Goal: Use online tool/utility: Utilize a website feature to perform a specific function

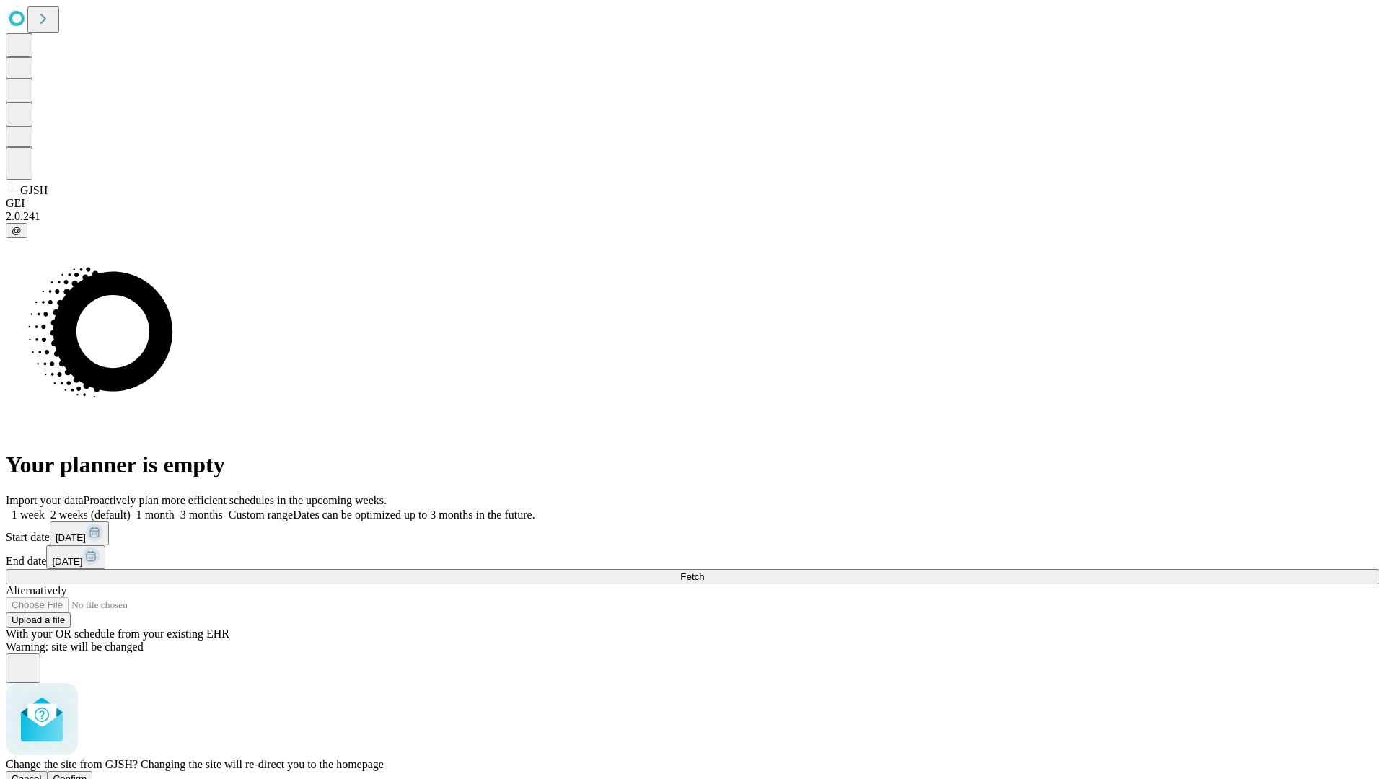
click at [87, 773] on span "Confirm" at bounding box center [70, 778] width 34 height 11
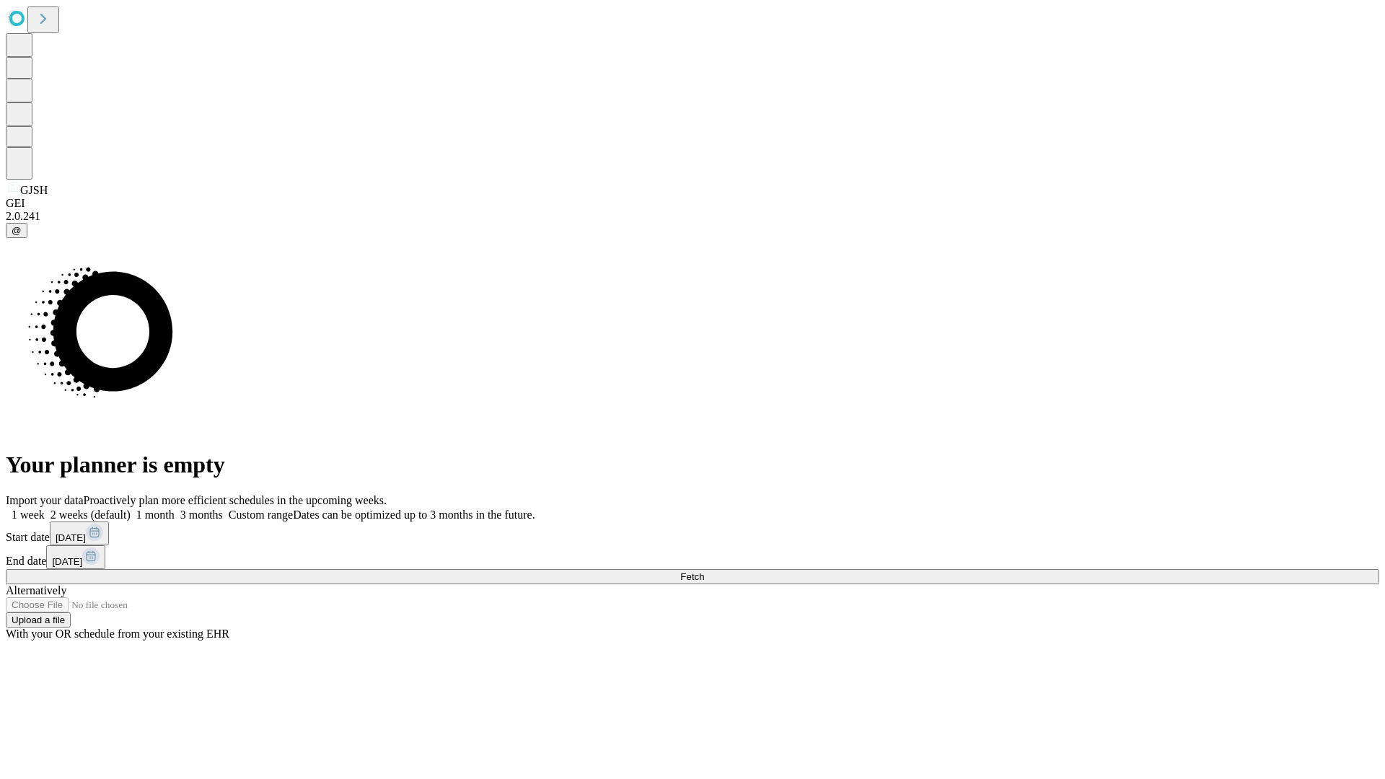
click at [131, 508] on label "2 weeks (default)" at bounding box center [88, 514] width 86 height 12
click at [704, 571] on span "Fetch" at bounding box center [692, 576] width 24 height 11
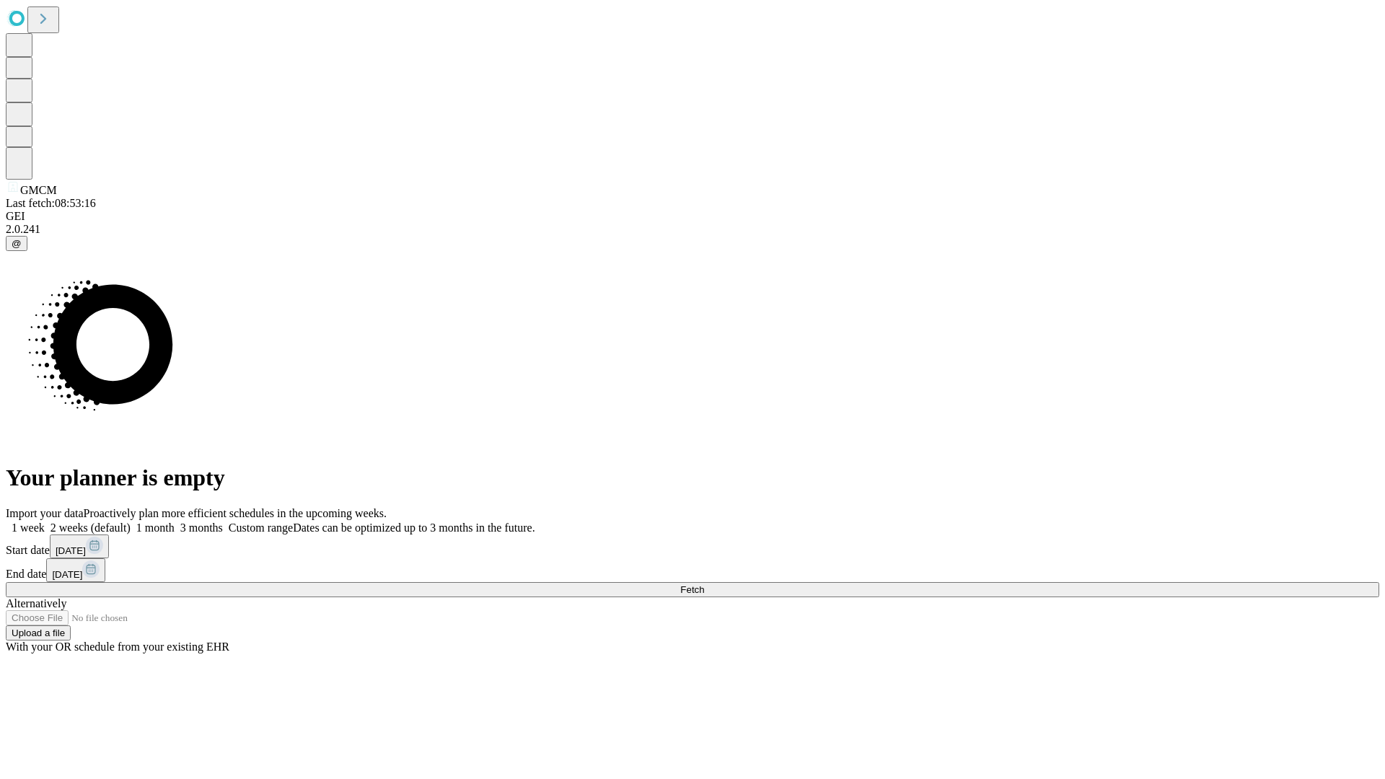
click at [131, 521] on label "2 weeks (default)" at bounding box center [88, 527] width 86 height 12
click at [704, 584] on span "Fetch" at bounding box center [692, 589] width 24 height 11
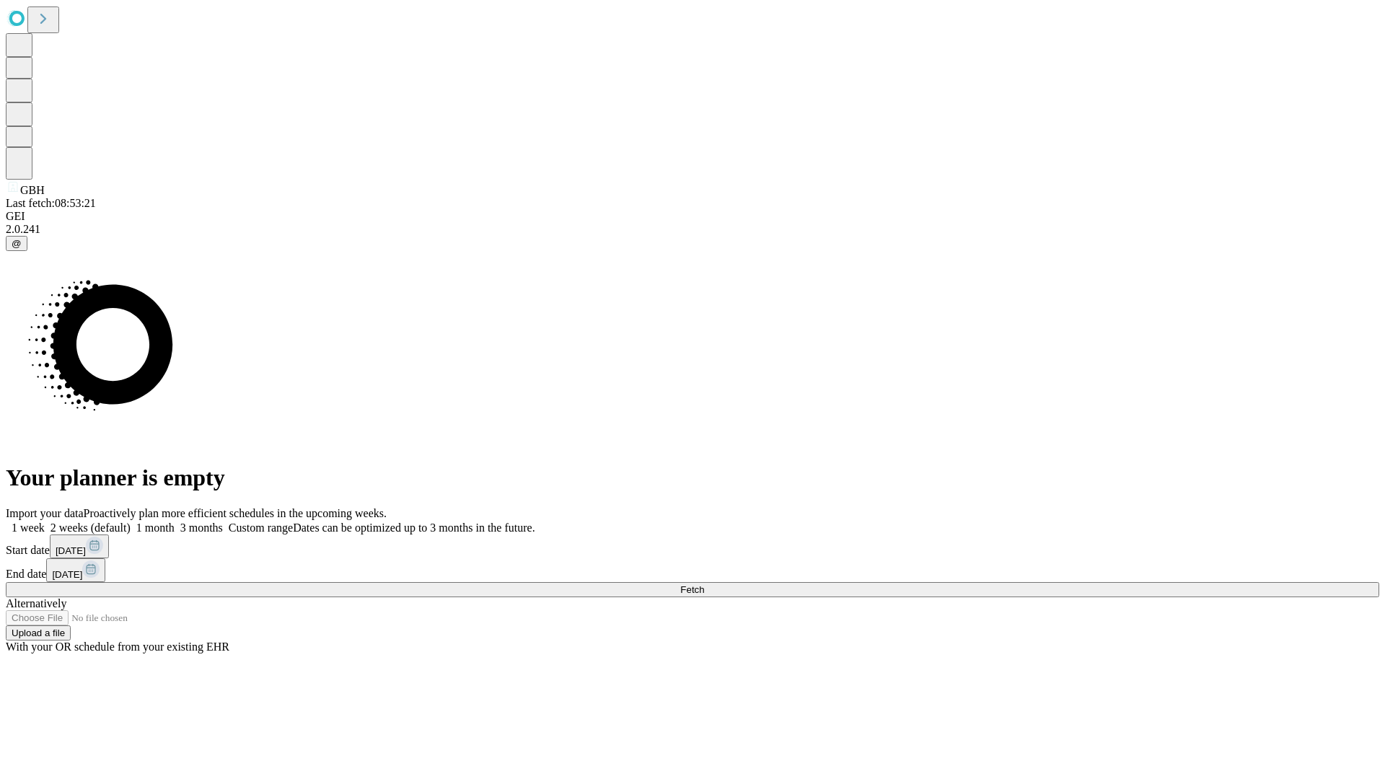
click at [131, 521] on label "2 weeks (default)" at bounding box center [88, 527] width 86 height 12
click at [704, 584] on span "Fetch" at bounding box center [692, 589] width 24 height 11
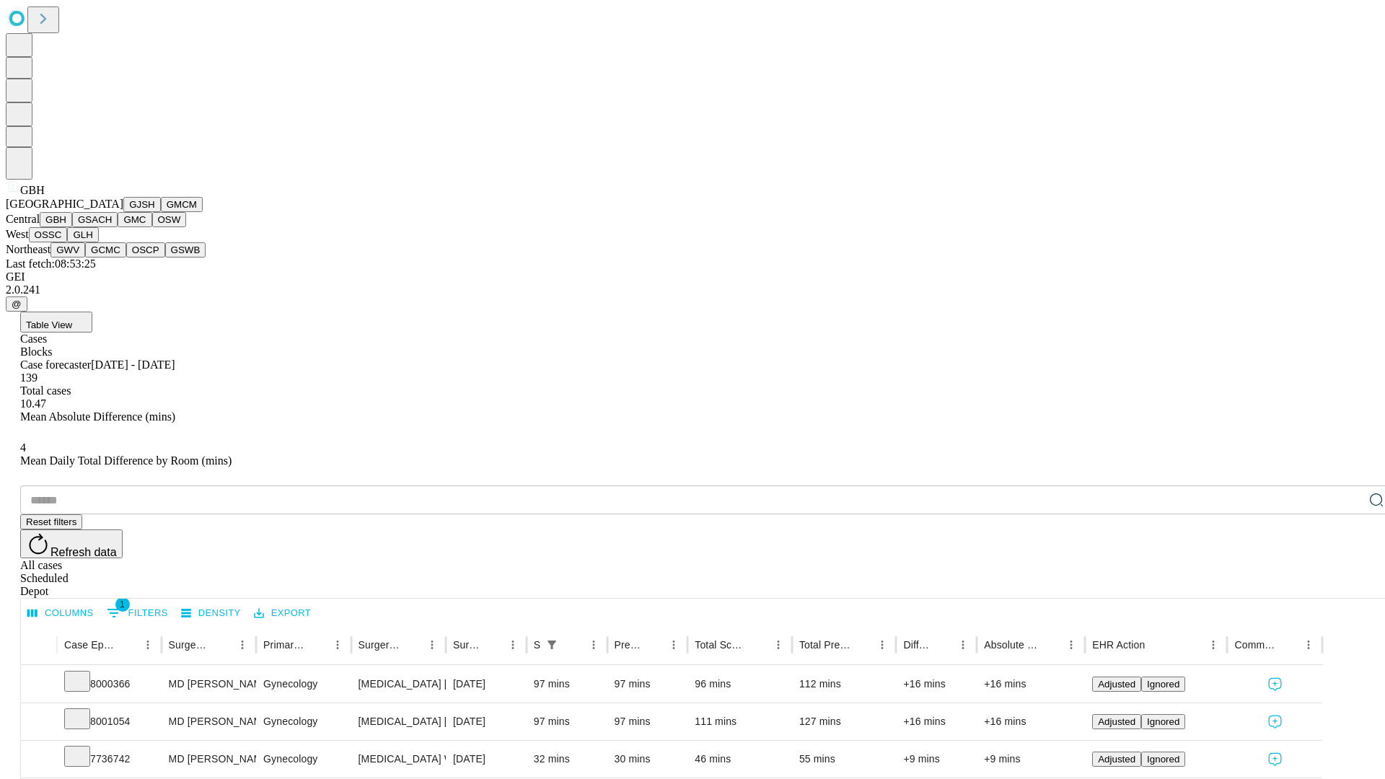
click at [112, 227] on button "GSACH" at bounding box center [94, 219] width 45 height 15
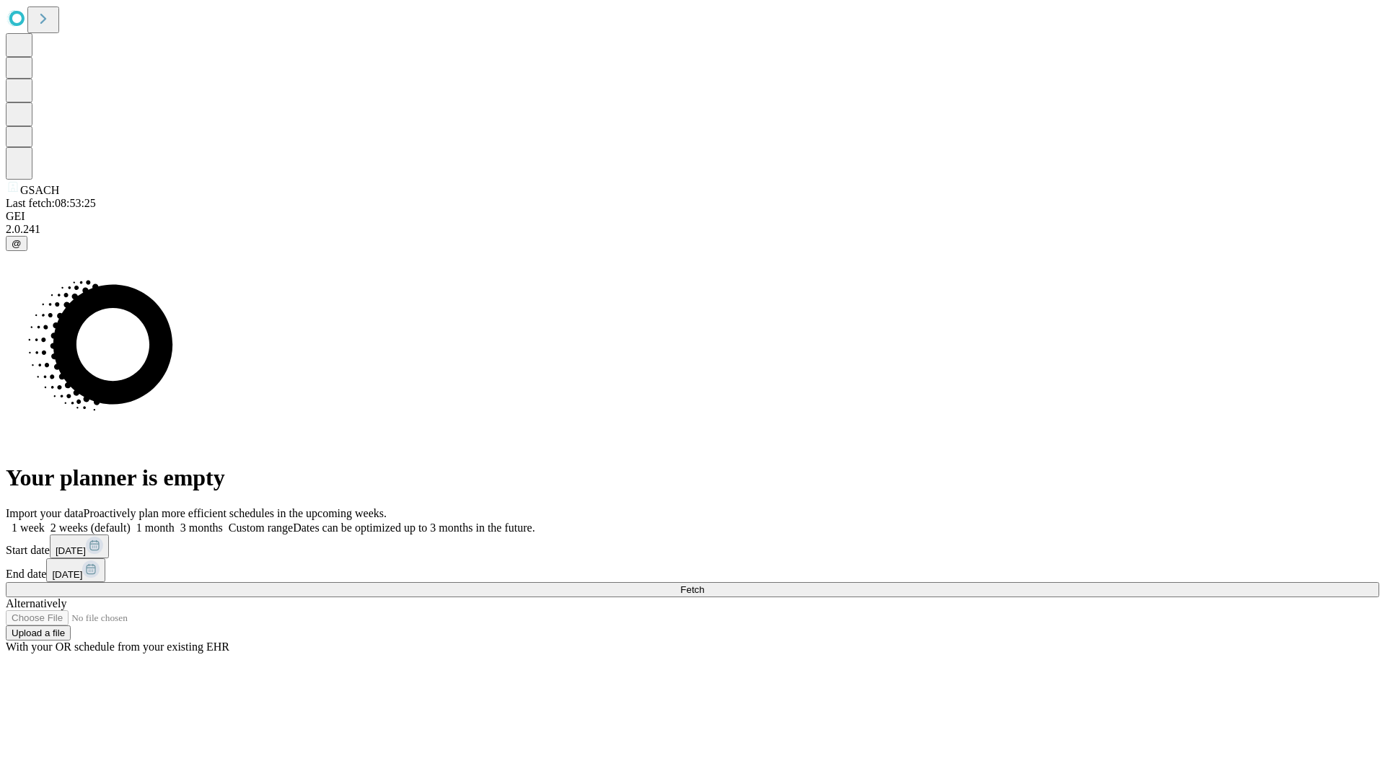
click at [131, 521] on label "2 weeks (default)" at bounding box center [88, 527] width 86 height 12
click at [704, 584] on span "Fetch" at bounding box center [692, 589] width 24 height 11
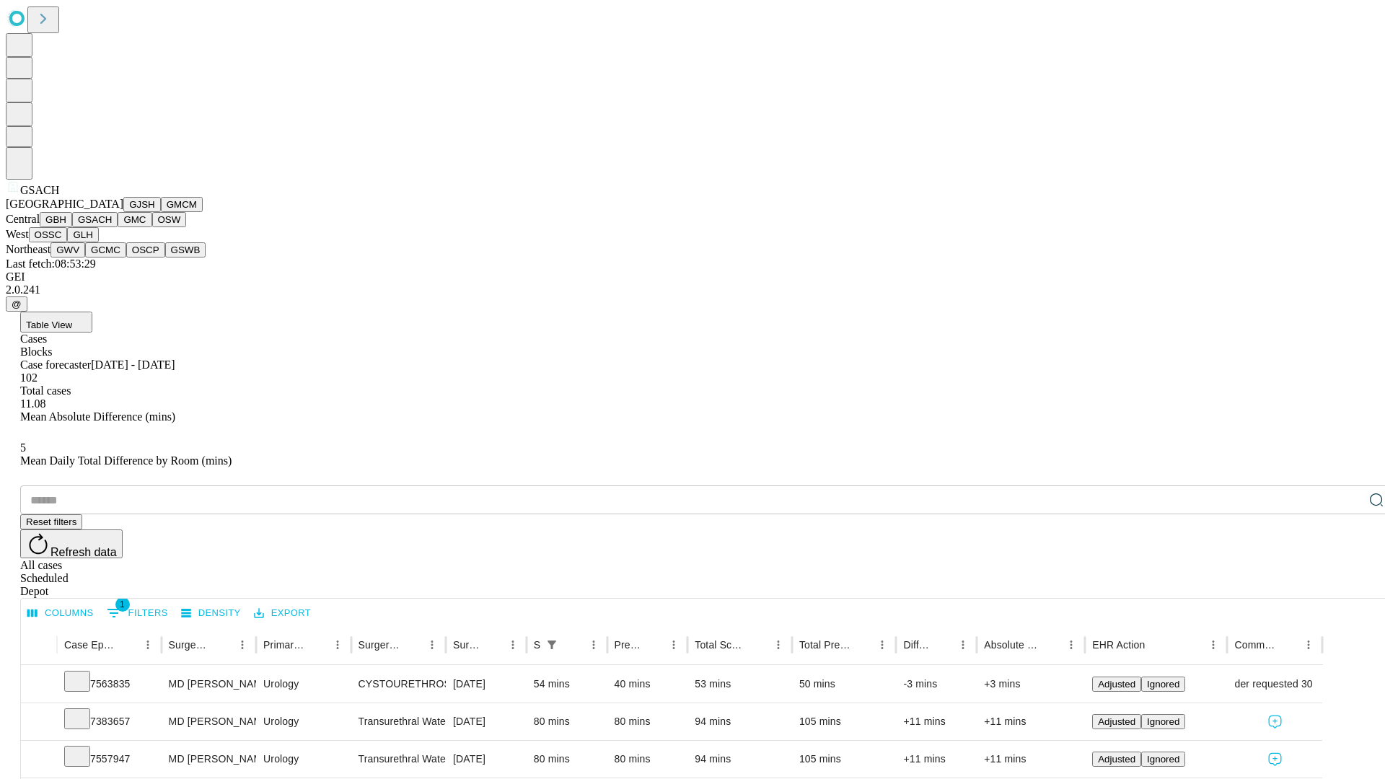
click at [118, 227] on button "GMC" at bounding box center [135, 219] width 34 height 15
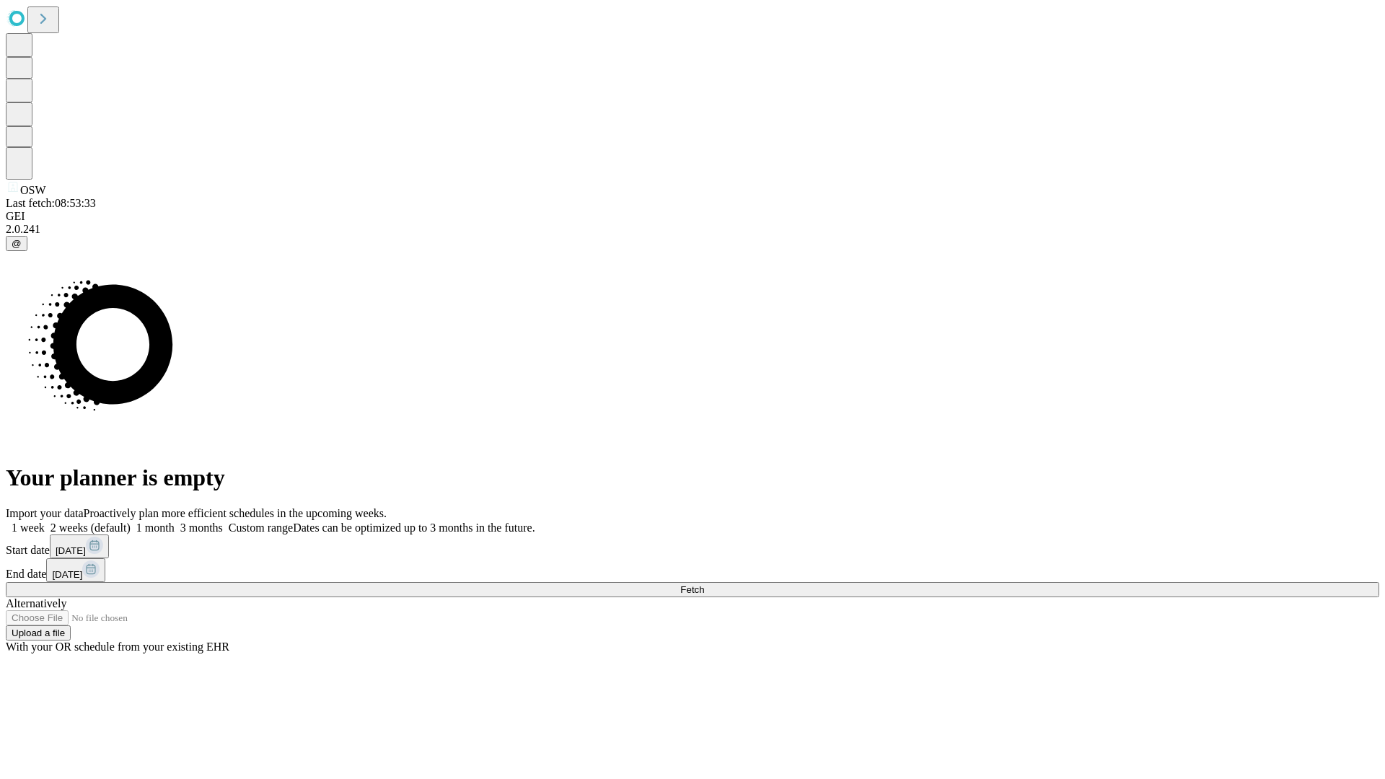
click at [131, 521] on label "2 weeks (default)" at bounding box center [88, 527] width 86 height 12
click at [704, 584] on span "Fetch" at bounding box center [692, 589] width 24 height 11
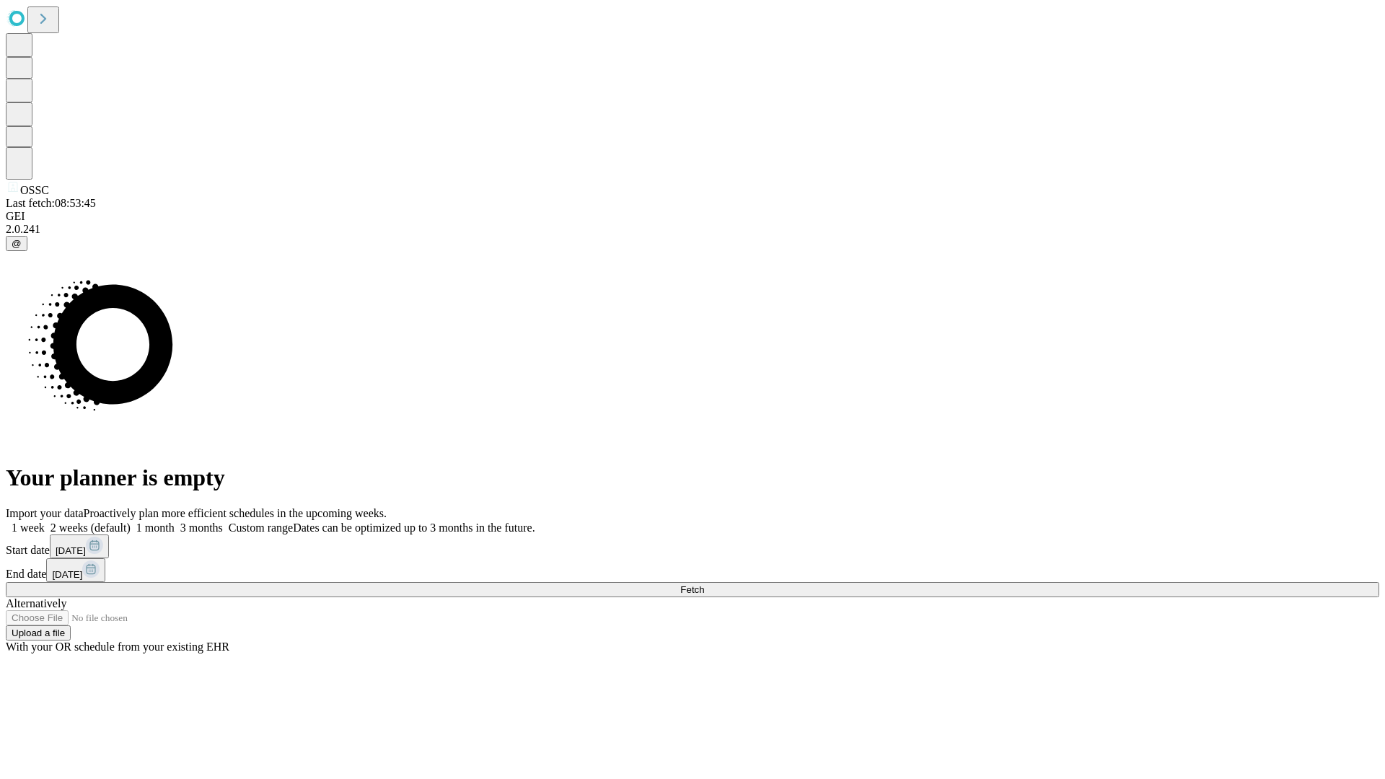
click at [131, 521] on label "2 weeks (default)" at bounding box center [88, 527] width 86 height 12
click at [704, 584] on span "Fetch" at bounding box center [692, 589] width 24 height 11
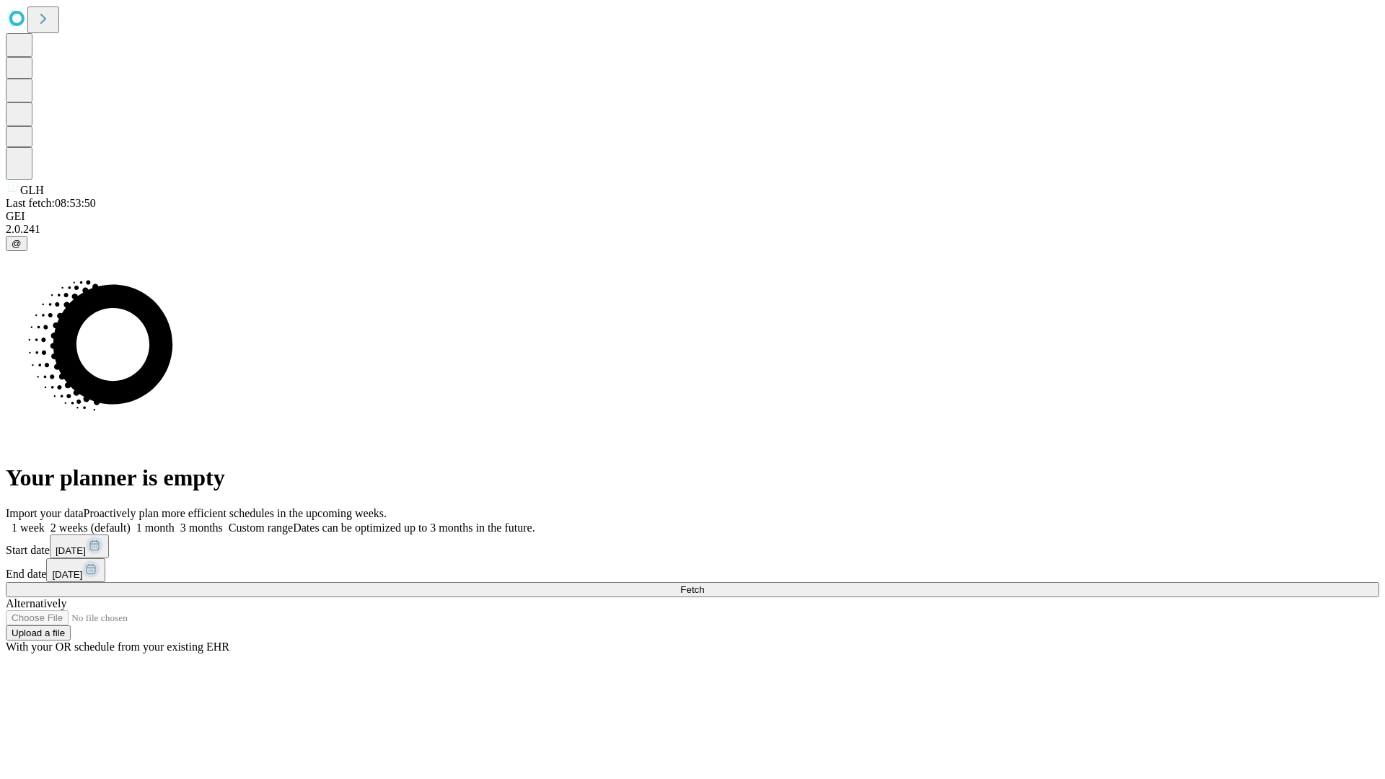
click at [131, 521] on label "2 weeks (default)" at bounding box center [88, 527] width 86 height 12
click at [704, 584] on span "Fetch" at bounding box center [692, 589] width 24 height 11
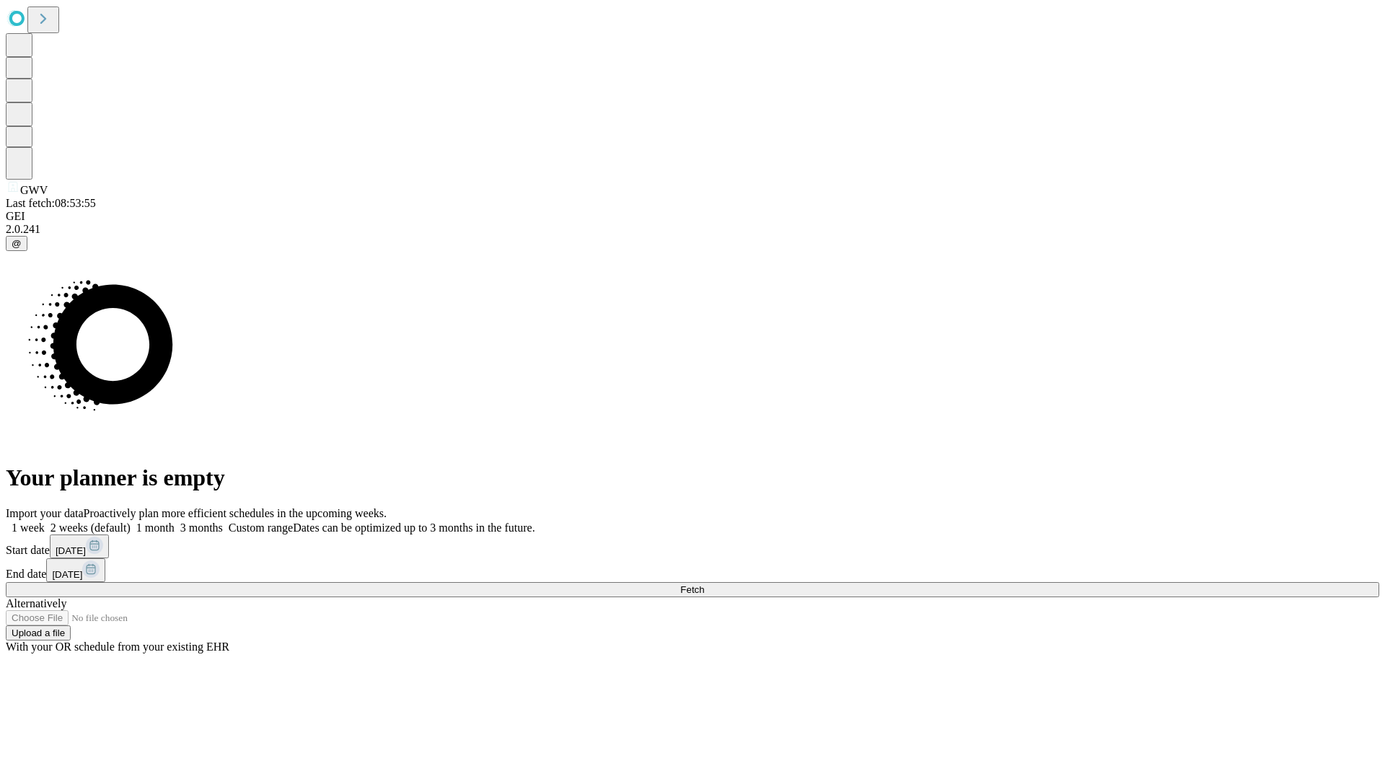
click at [704, 584] on span "Fetch" at bounding box center [692, 589] width 24 height 11
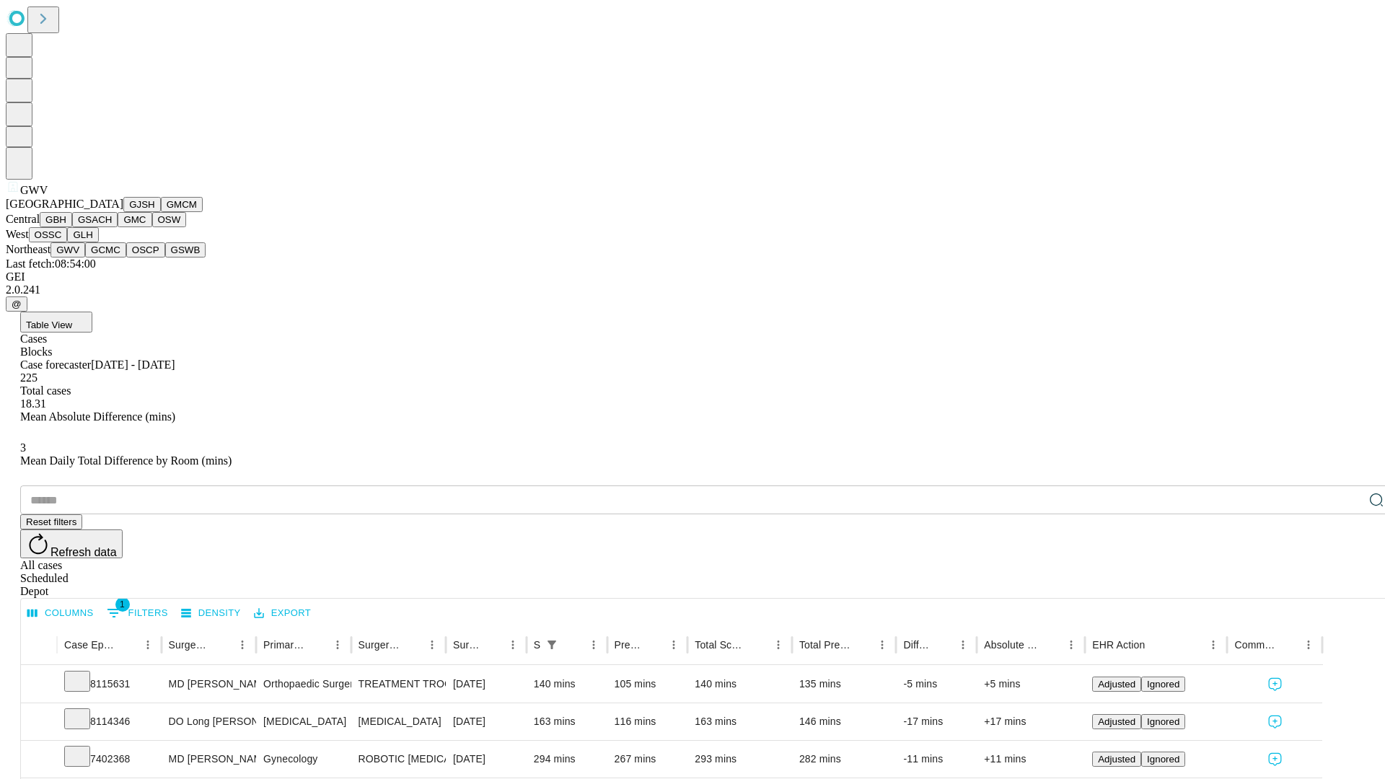
click at [112, 257] on button "GCMC" at bounding box center [105, 249] width 41 height 15
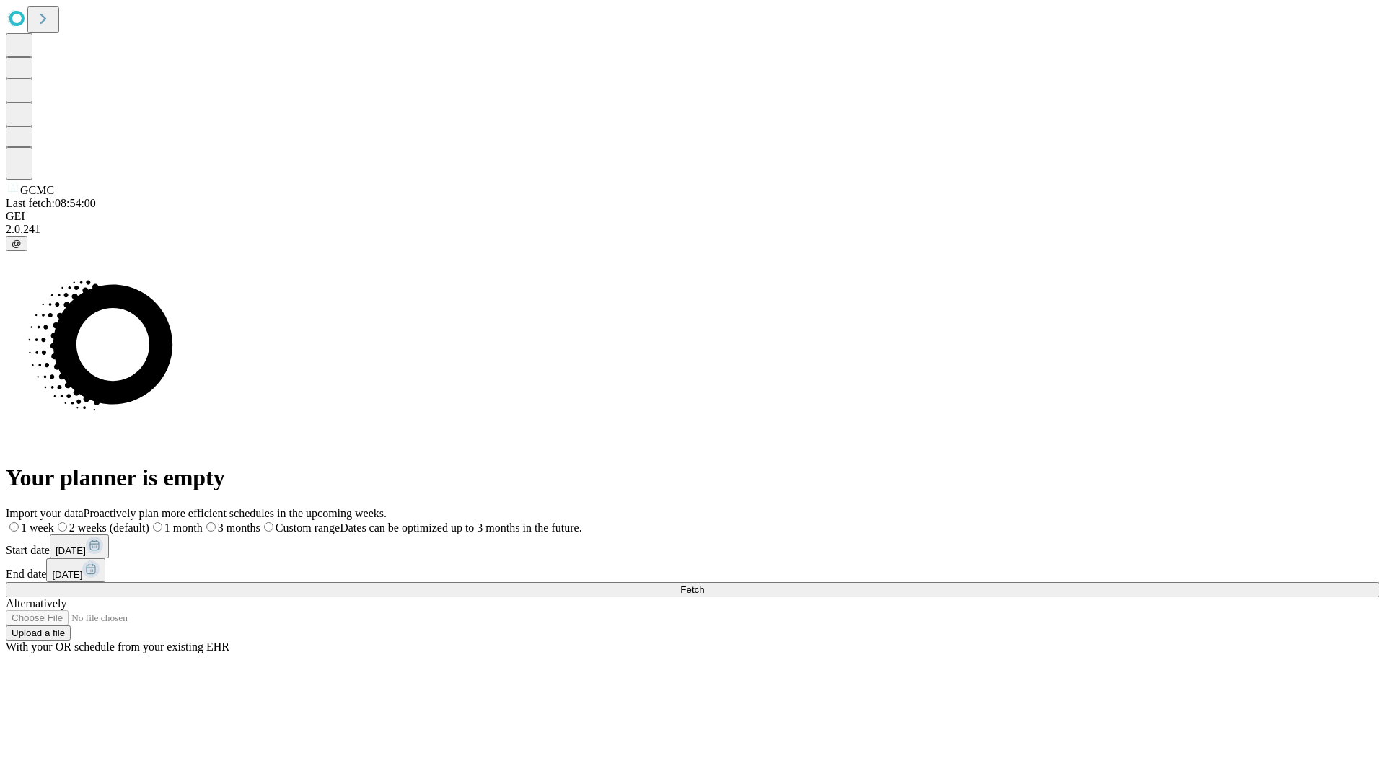
click at [149, 521] on label "2 weeks (default)" at bounding box center [101, 527] width 95 height 12
click at [704, 584] on span "Fetch" at bounding box center [692, 589] width 24 height 11
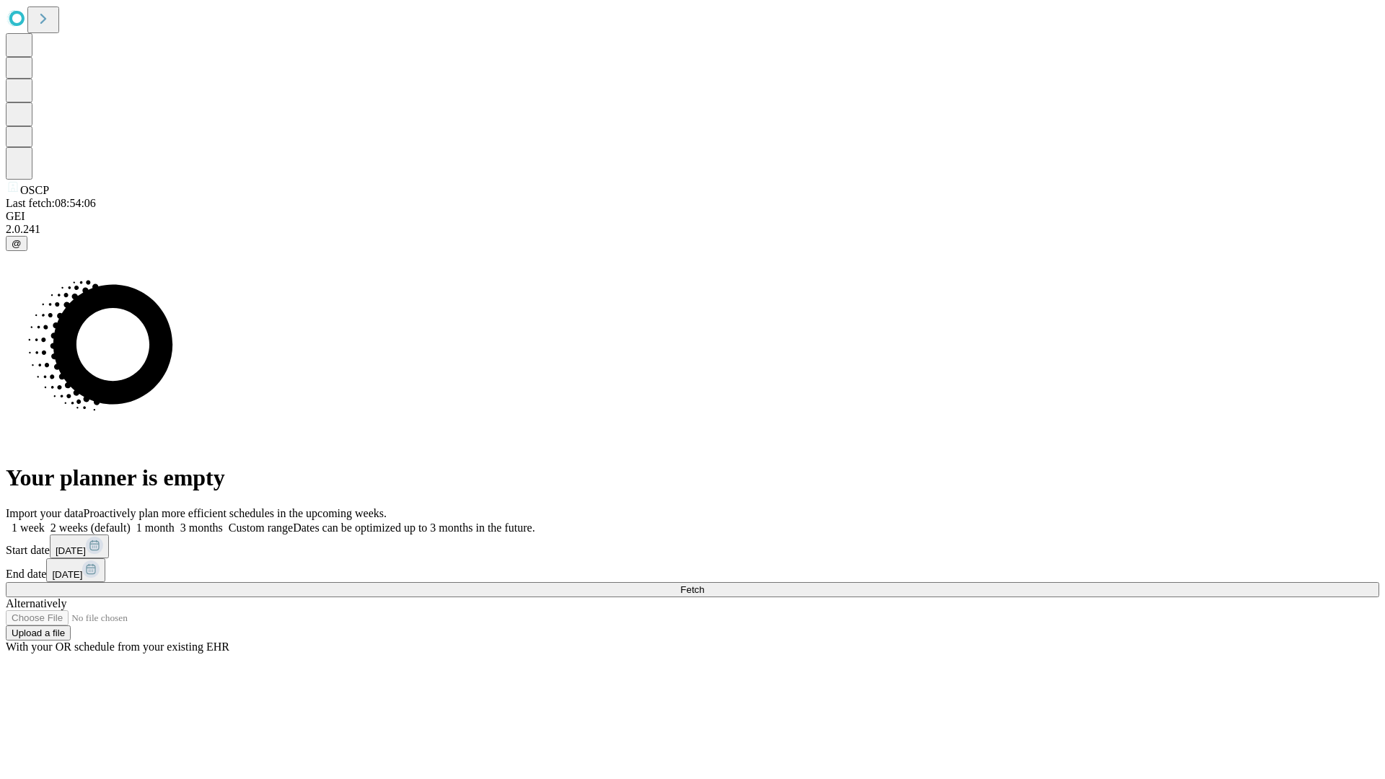
click at [704, 584] on span "Fetch" at bounding box center [692, 589] width 24 height 11
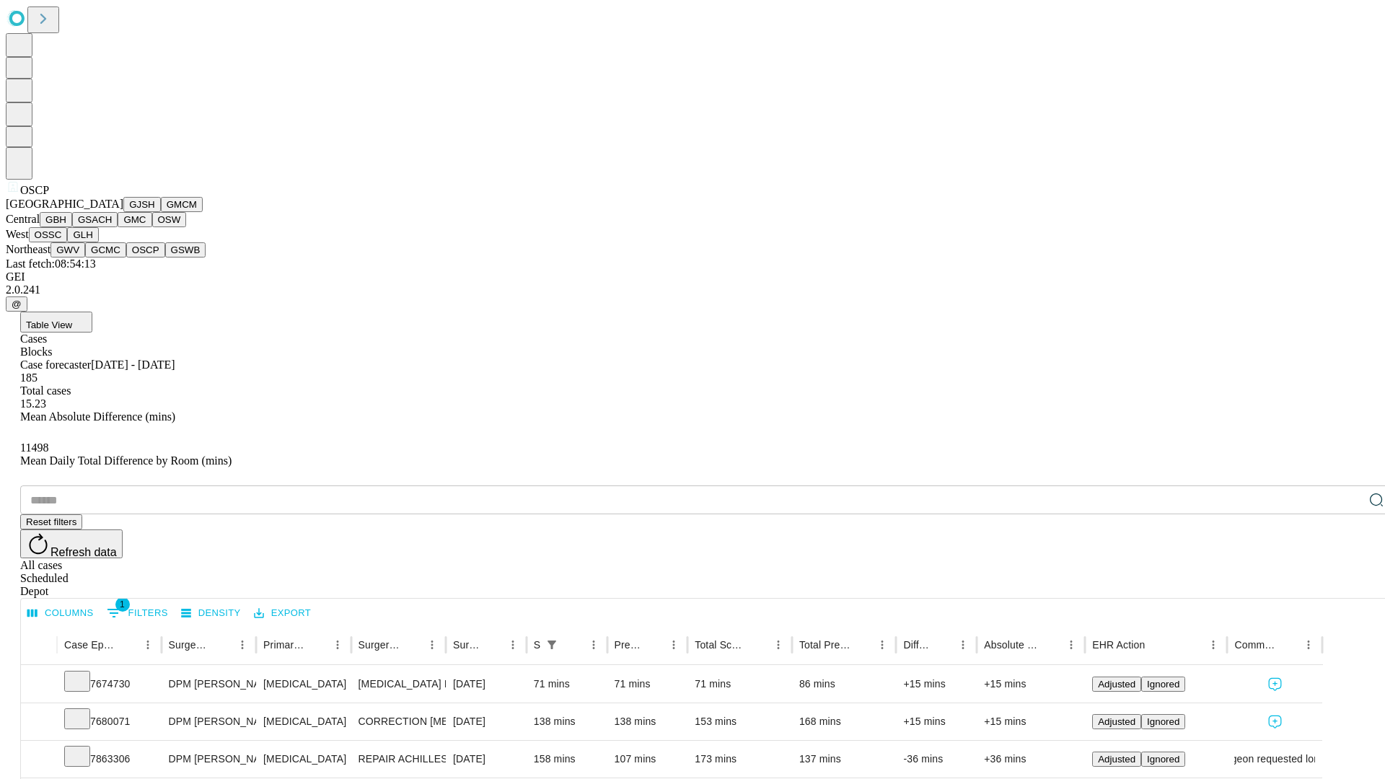
click at [165, 257] on button "GSWB" at bounding box center [185, 249] width 41 height 15
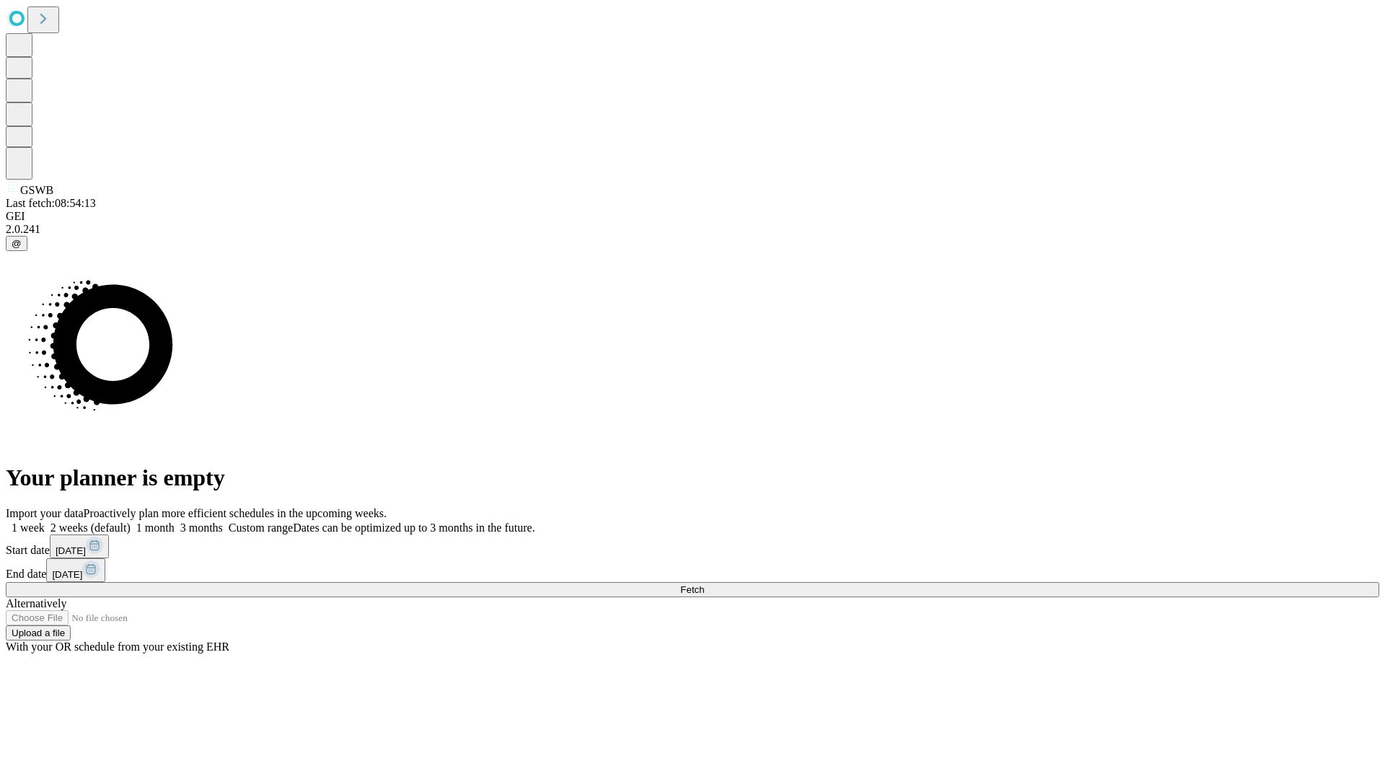
click at [131, 521] on label "2 weeks (default)" at bounding box center [88, 527] width 86 height 12
click at [704, 584] on span "Fetch" at bounding box center [692, 589] width 24 height 11
